Goal: Information Seeking & Learning: Find specific fact

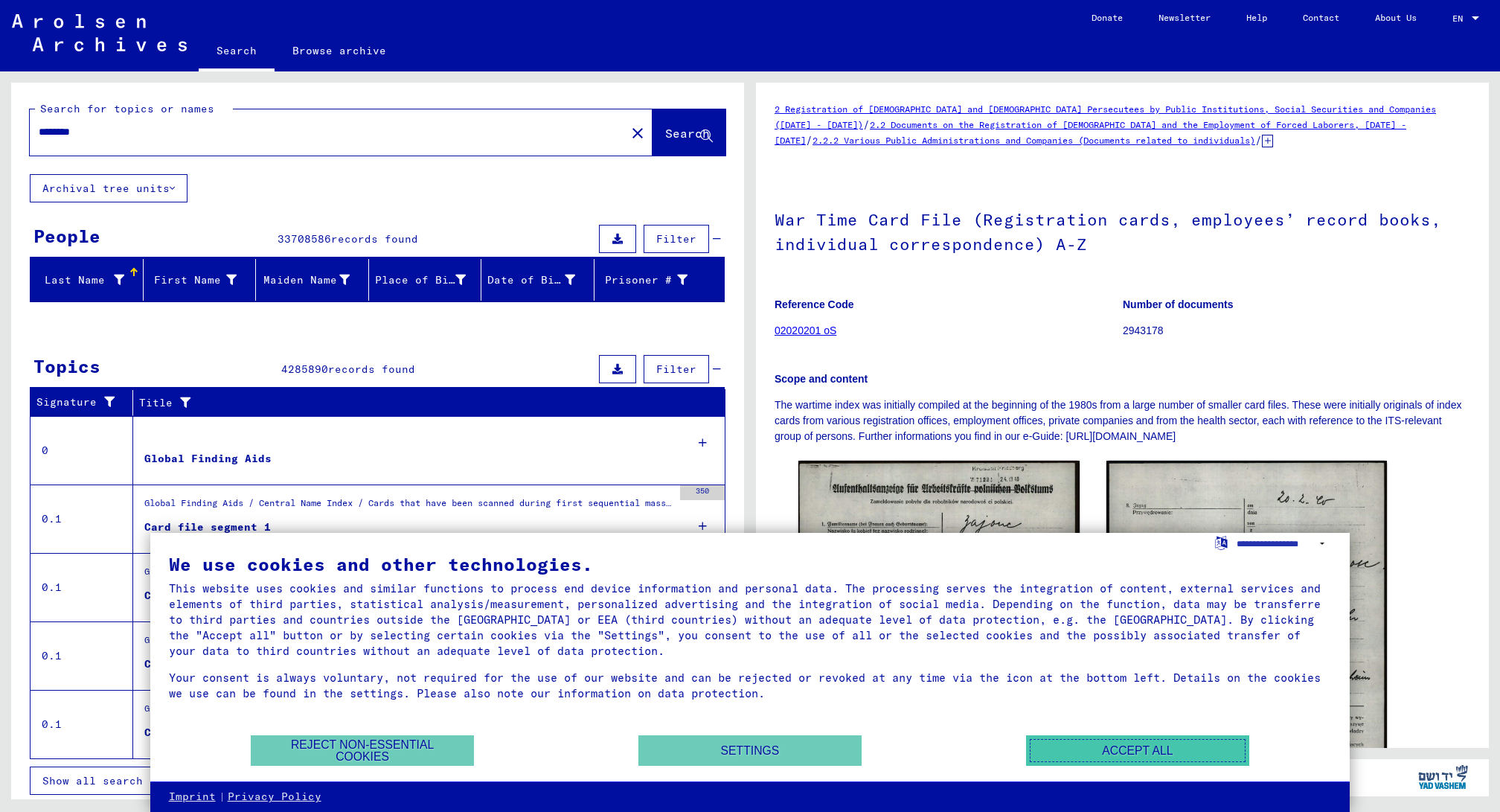
click at [1161, 744] on button "Accept all" at bounding box center [1137, 750] width 223 height 31
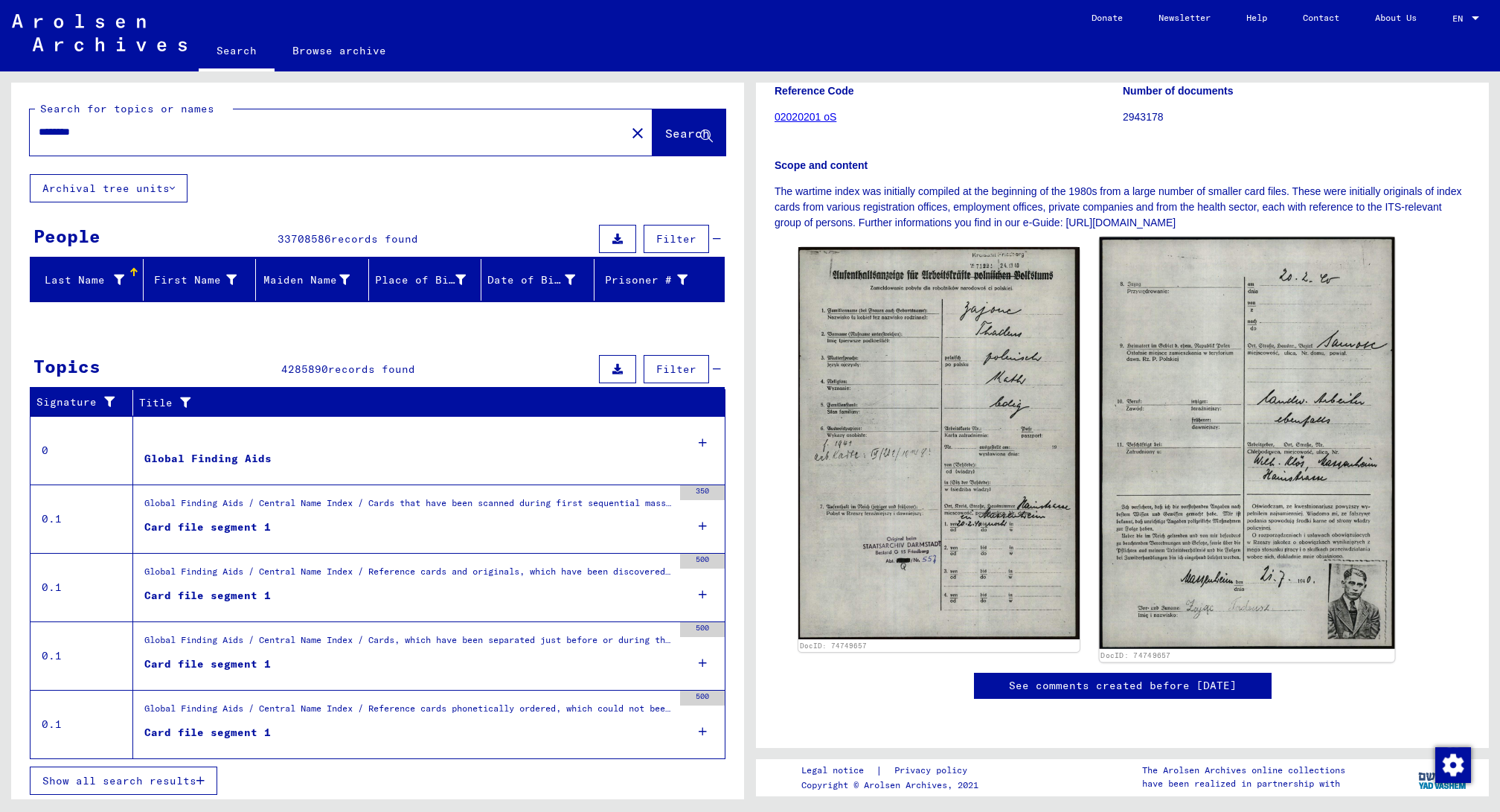
scroll to position [223, 0]
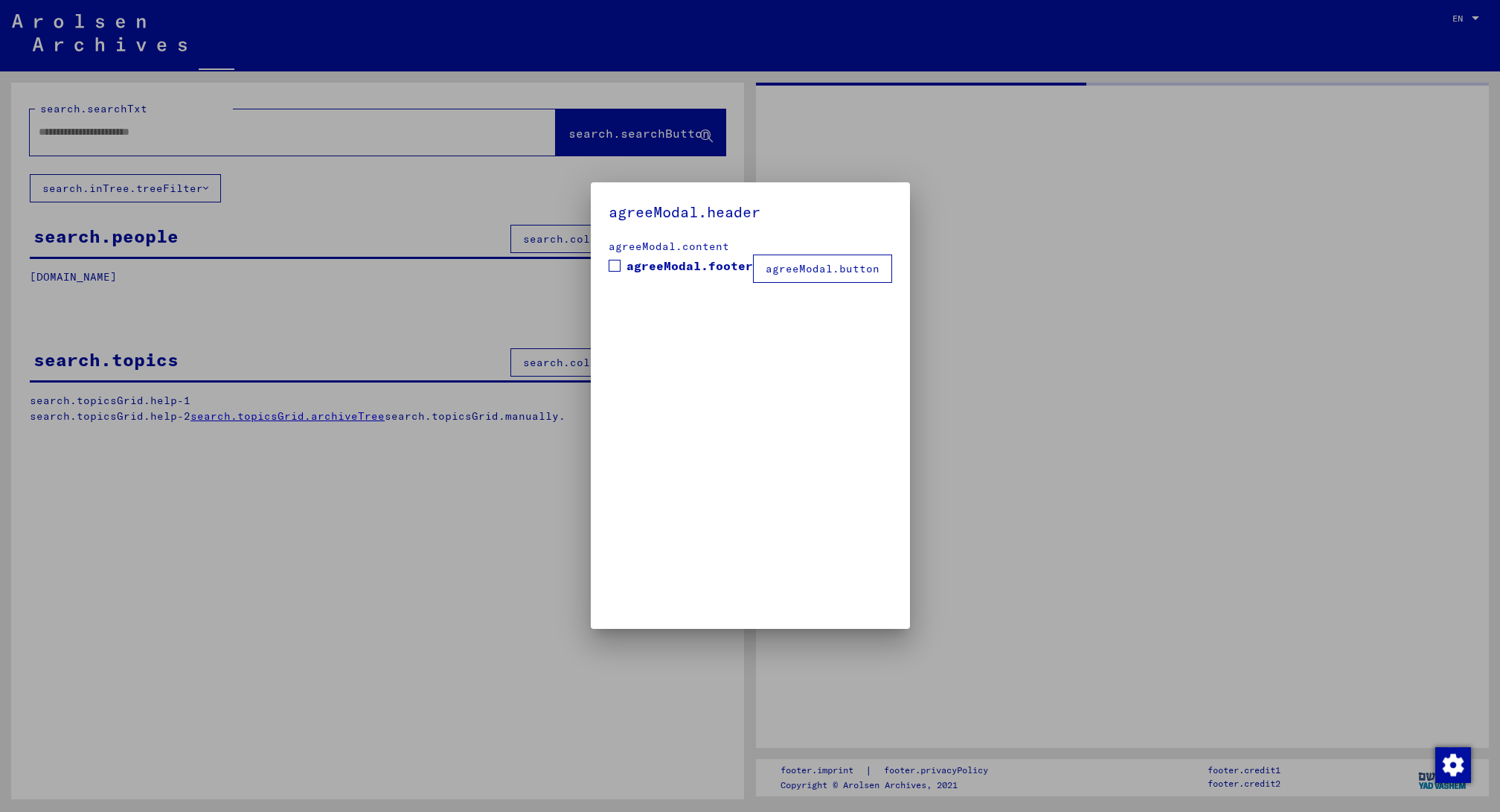
type input "********"
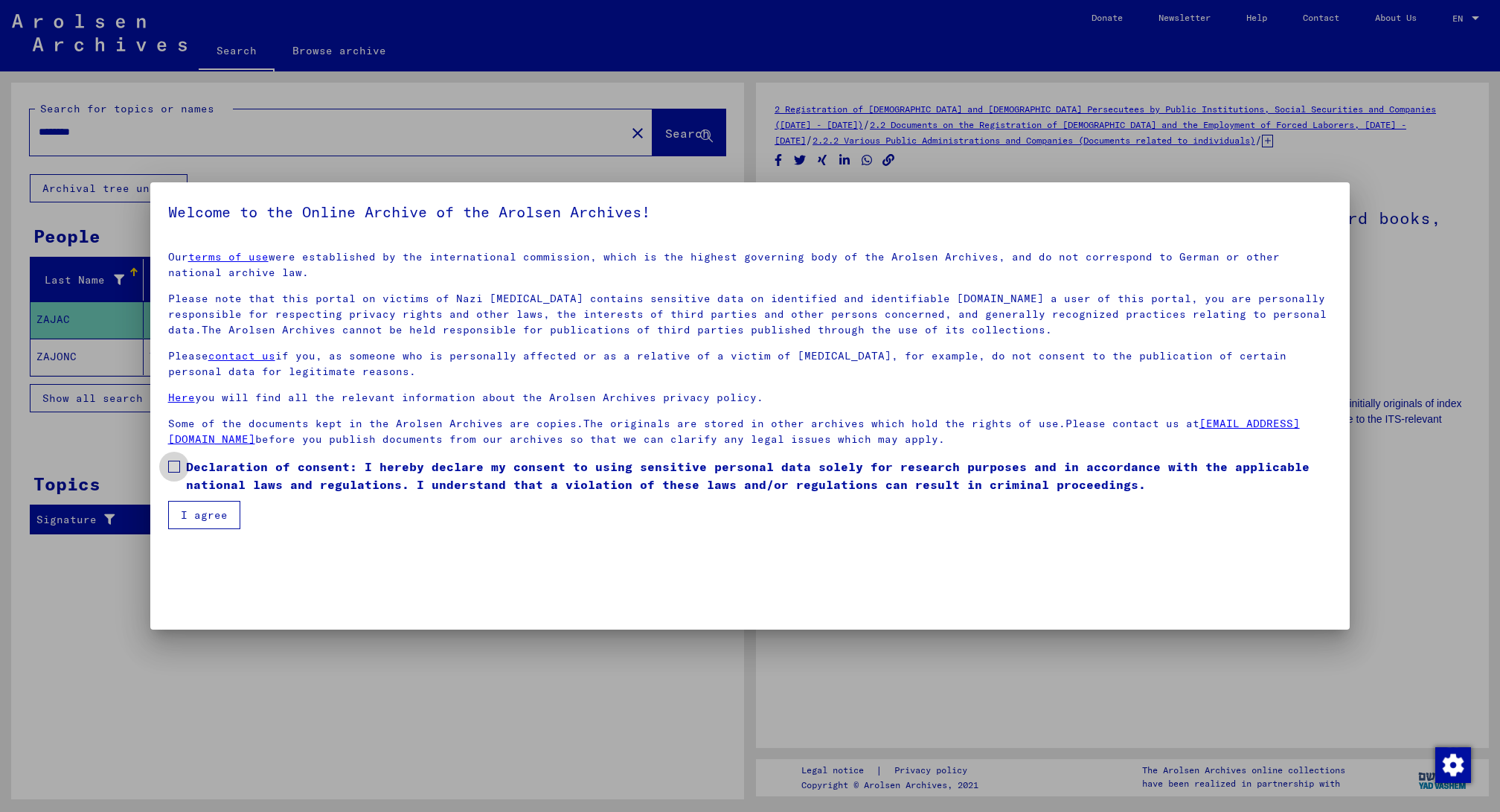
click at [175, 467] on span at bounding box center [174, 466] width 12 height 12
click at [192, 513] on button "I agree" at bounding box center [204, 515] width 72 height 28
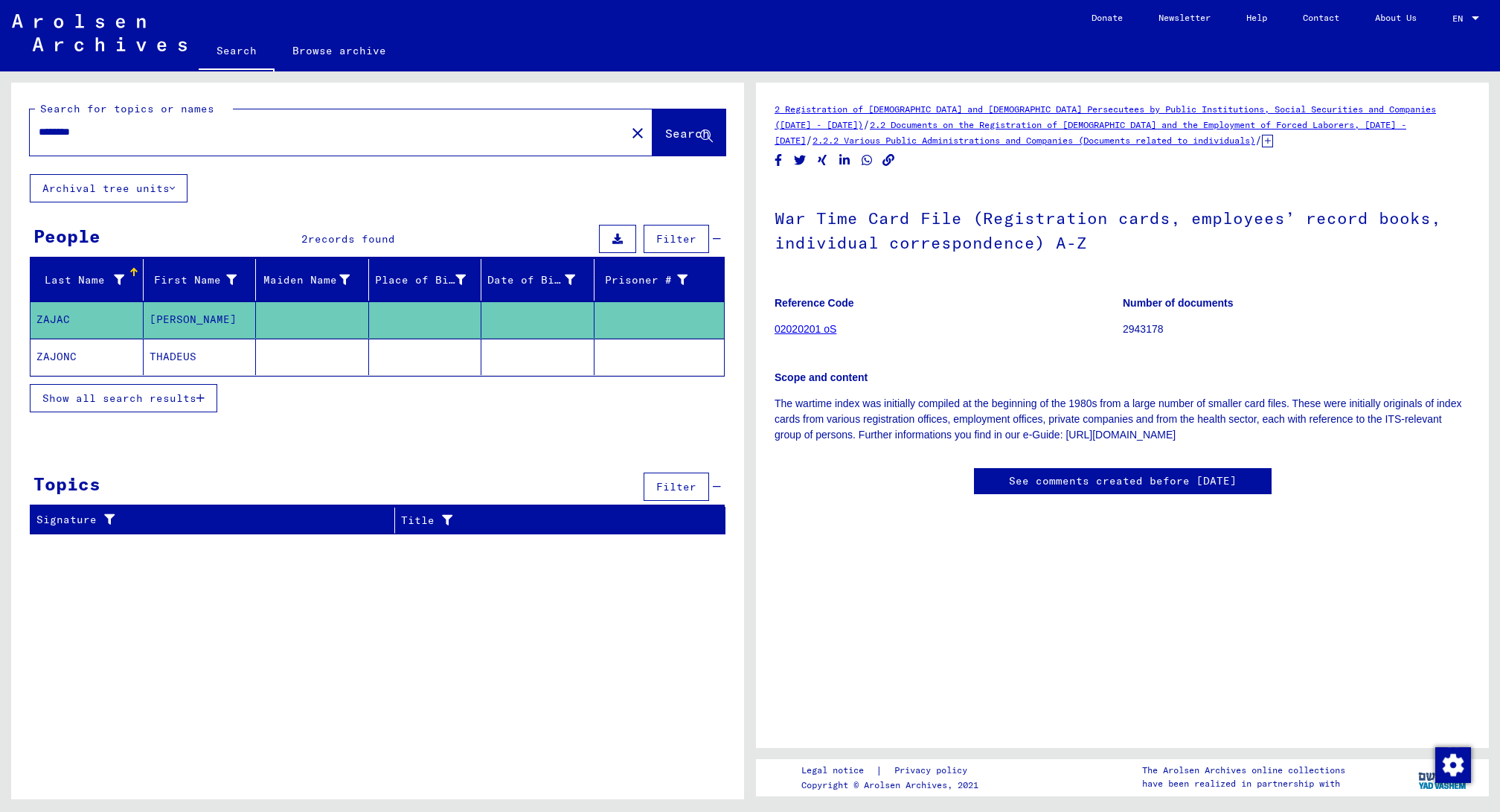
click at [205, 351] on mat-cell "THADEUS" at bounding box center [200, 356] width 113 height 37
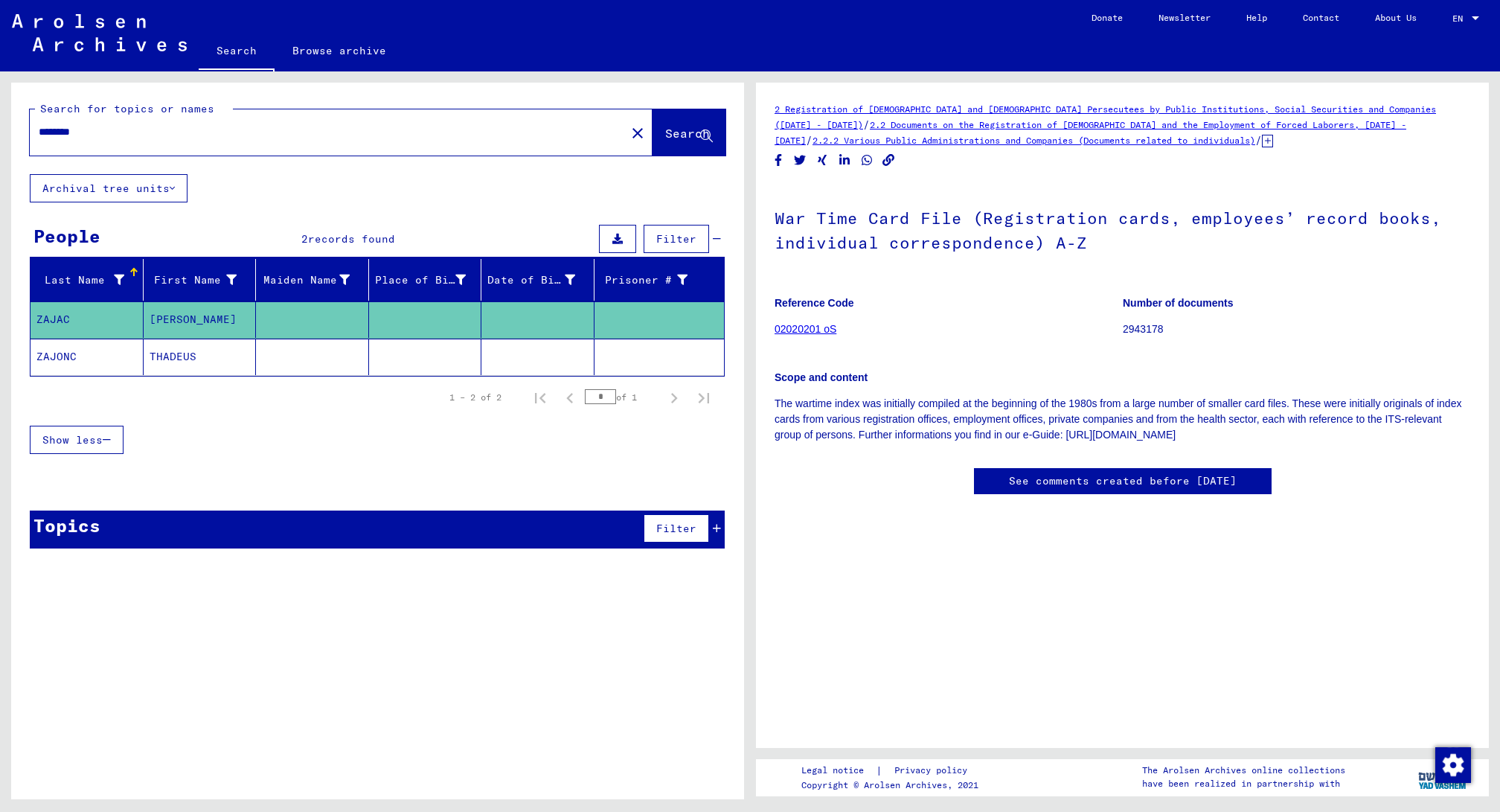
click at [154, 356] on mat-cell "THADEUS" at bounding box center [200, 356] width 113 height 37
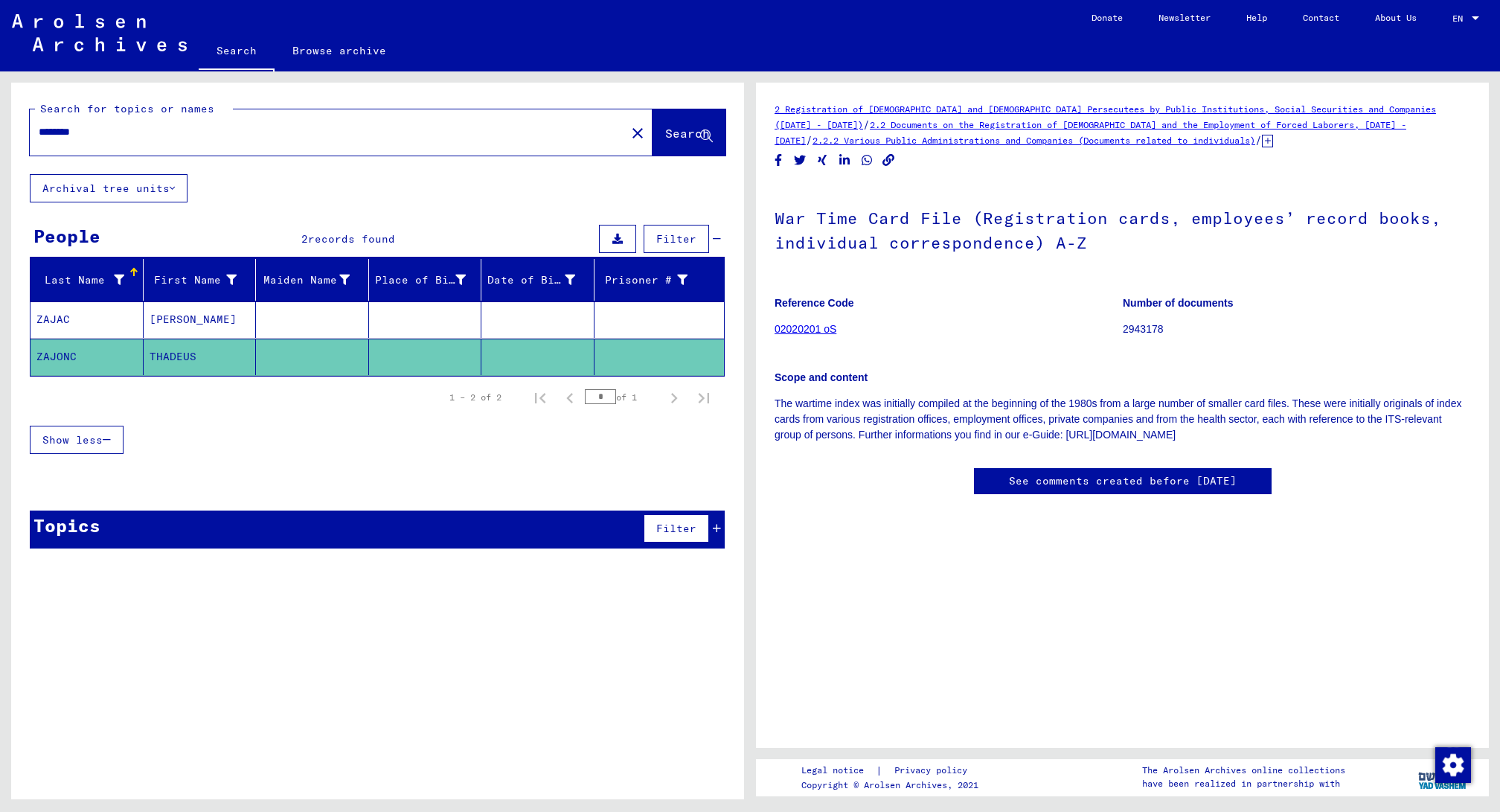
click at [829, 323] on link "02020201 oS" at bounding box center [806, 329] width 62 height 12
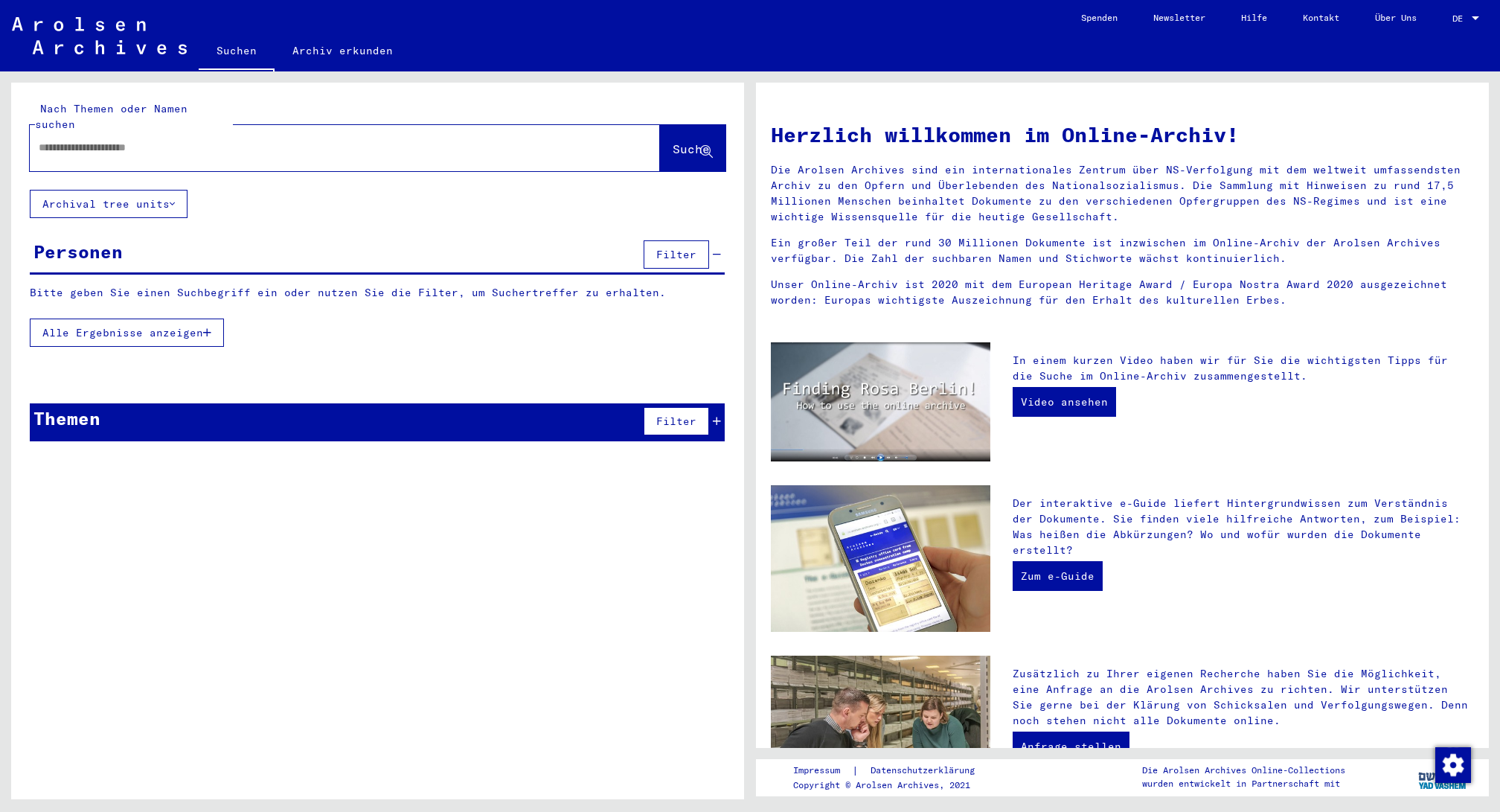
scroll to position [75, 0]
